Goal: Task Accomplishment & Management: Manage account settings

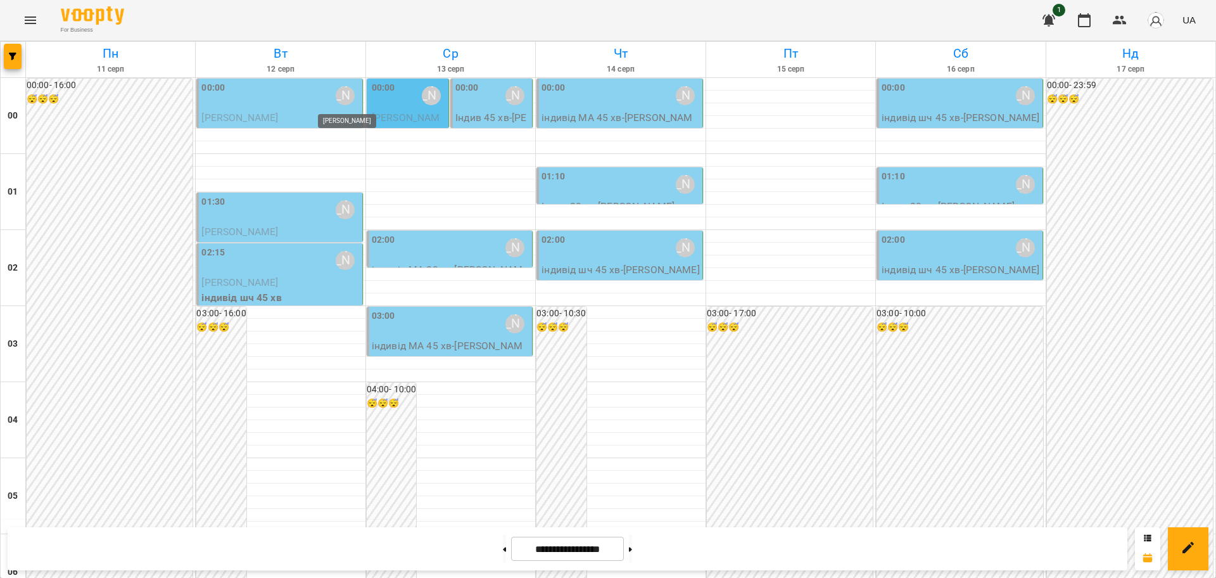
click at [344, 98] on div "[PERSON_NAME]" at bounding box center [345, 95] width 19 height 19
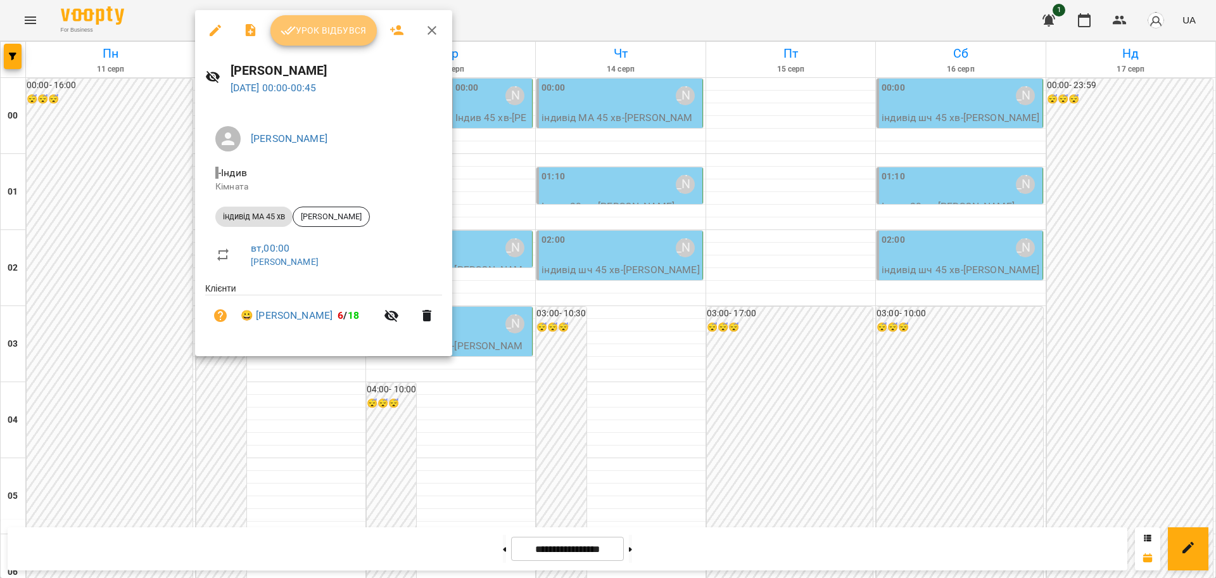
click at [344, 35] on span "Урок відбувся" at bounding box center [324, 30] width 86 height 15
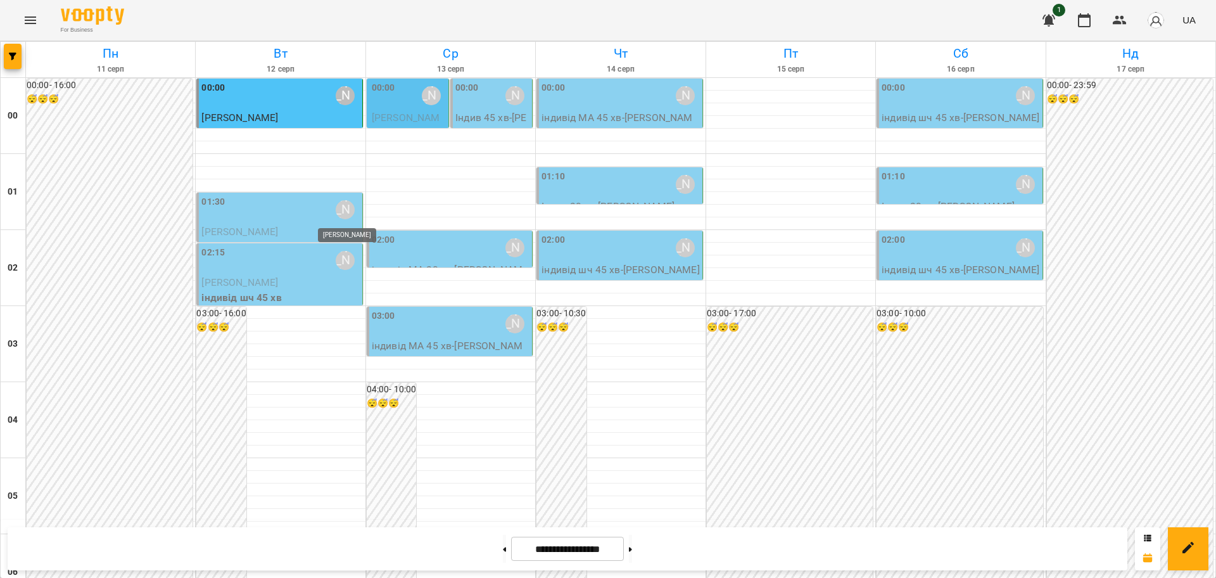
click at [343, 208] on div "[PERSON_NAME]" at bounding box center [345, 209] width 19 height 19
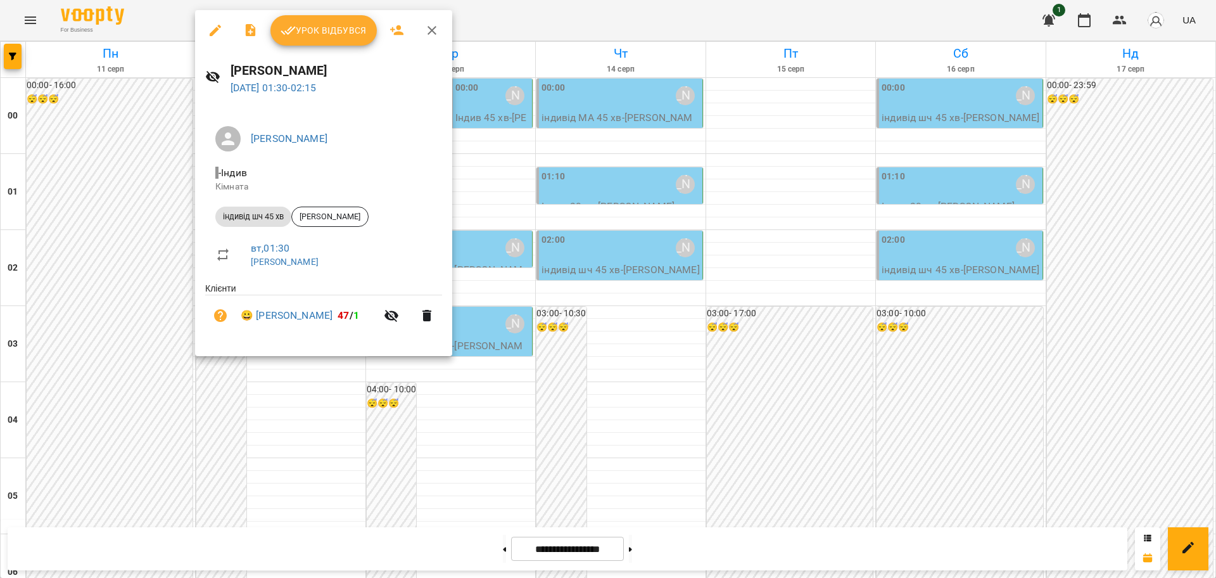
click at [348, 28] on span "Урок відбувся" at bounding box center [324, 30] width 86 height 15
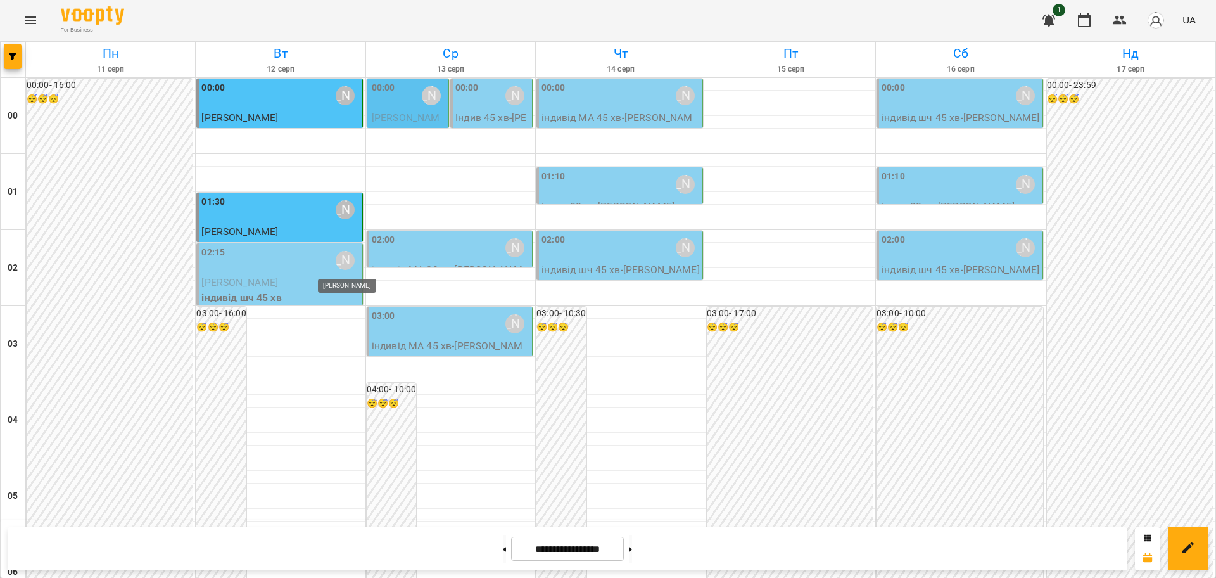
click at [337, 256] on div "[PERSON_NAME]" at bounding box center [345, 260] width 19 height 19
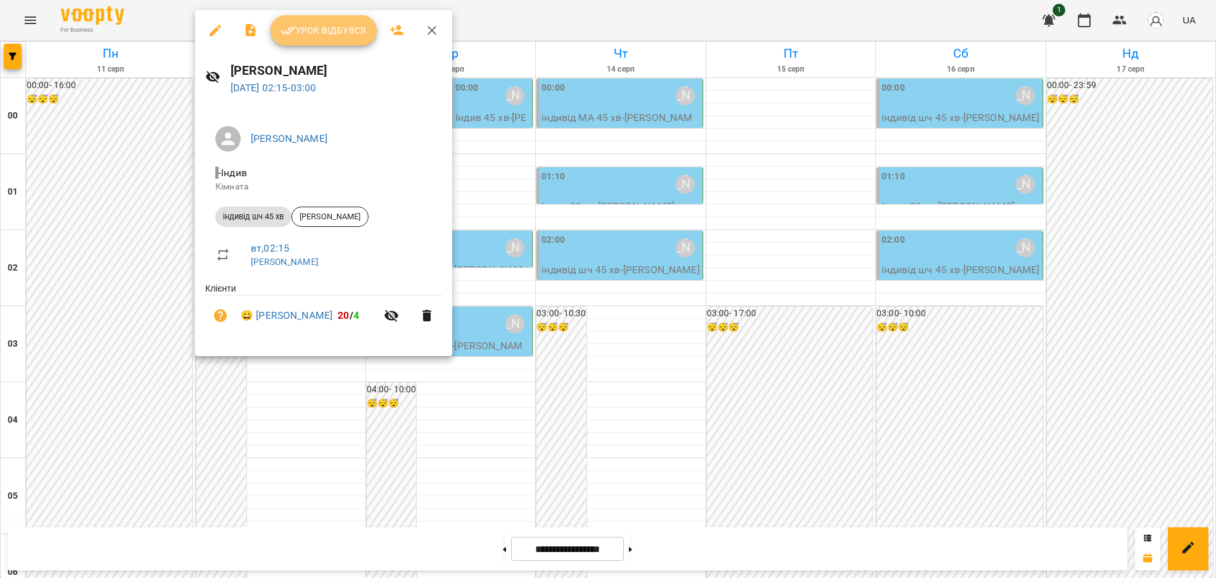
click at [329, 30] on span "Урок відбувся" at bounding box center [324, 30] width 86 height 15
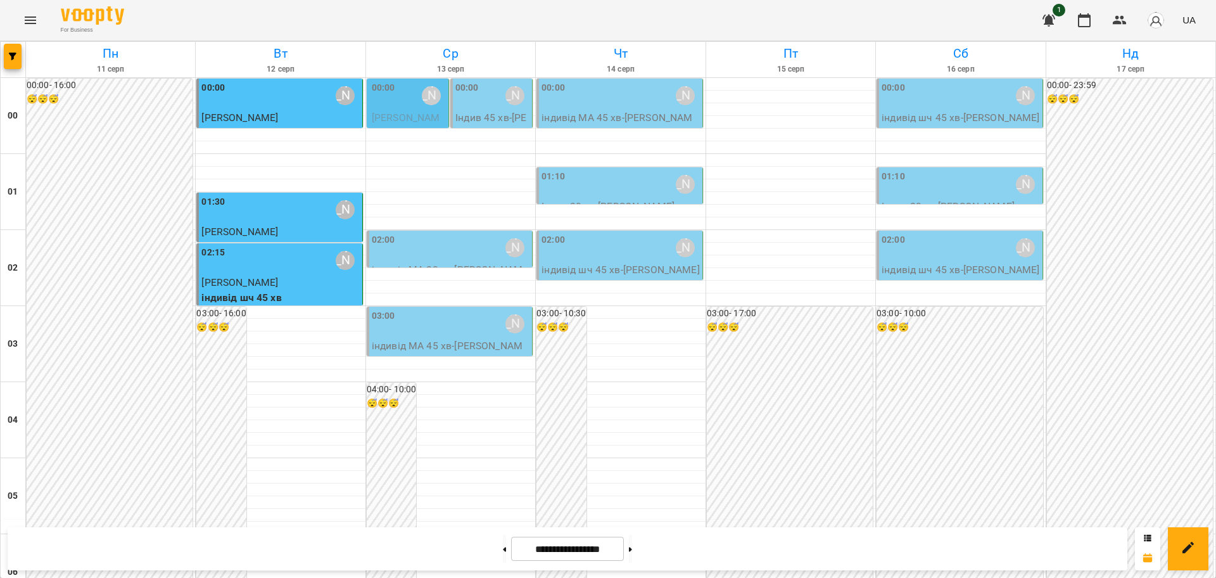
scroll to position [633, 0]
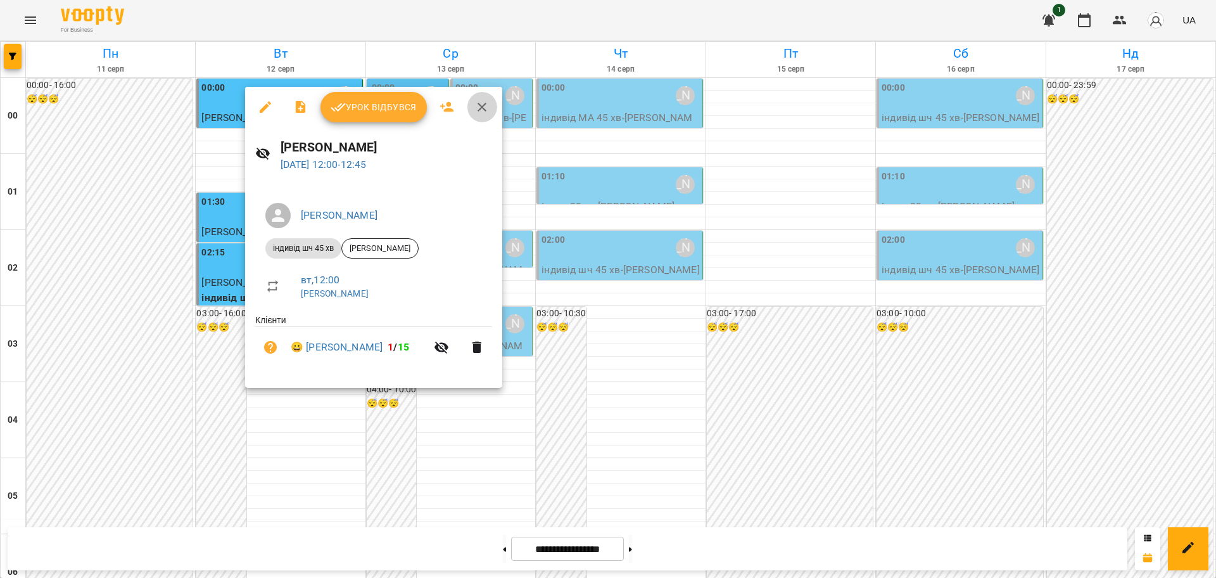
click at [479, 107] on icon "button" at bounding box center [481, 106] width 15 height 15
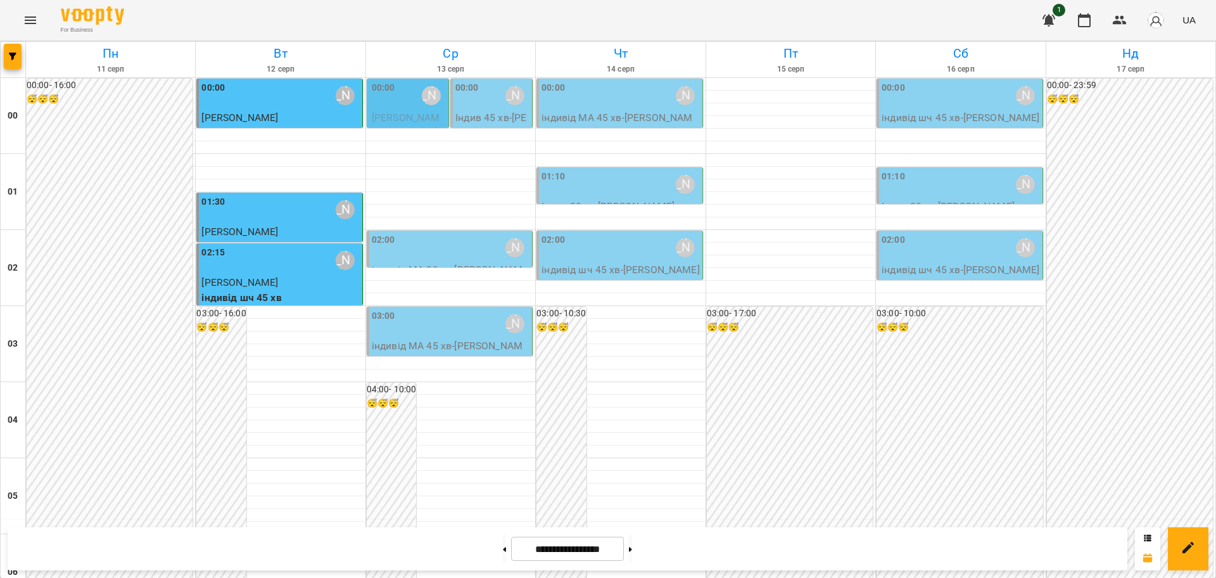
scroll to position [475, 0]
